Goal: Navigation & Orientation: Find specific page/section

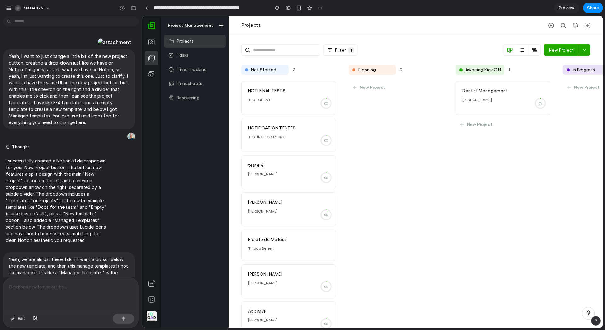
click at [223, 194] on div "Project Management Projects Tasks Time Tracking Timesheets Resourcing" at bounding box center [195, 172] width 68 height 312
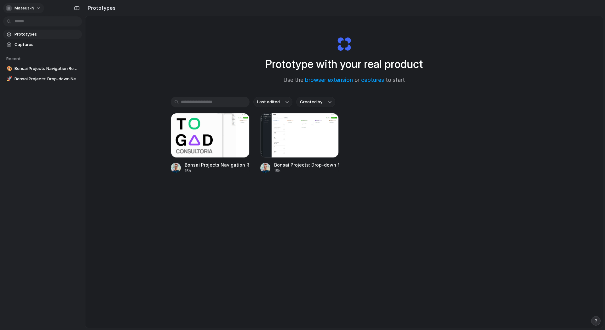
click at [25, 9] on span "mateus-n" at bounding box center [24, 8] width 20 height 6
